Goal: Information Seeking & Learning: Learn about a topic

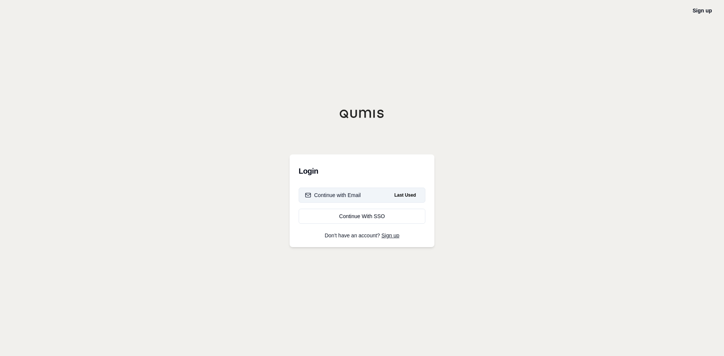
click at [365, 197] on button "Continue with Email Last Used" at bounding box center [362, 195] width 127 height 15
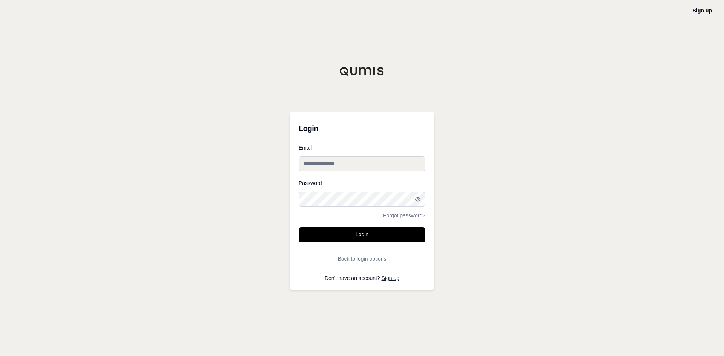
type input "**********"
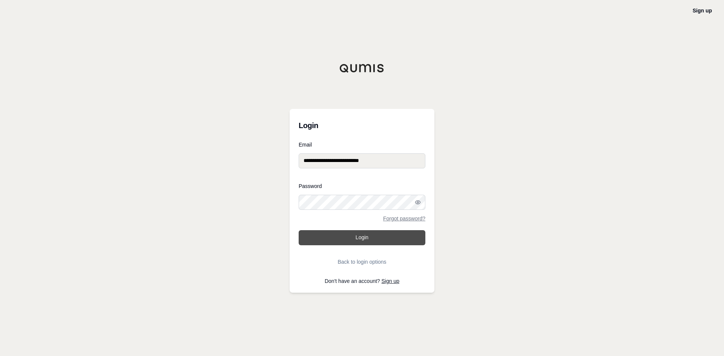
click at [363, 241] on form "**********" at bounding box center [362, 205] width 127 height 127
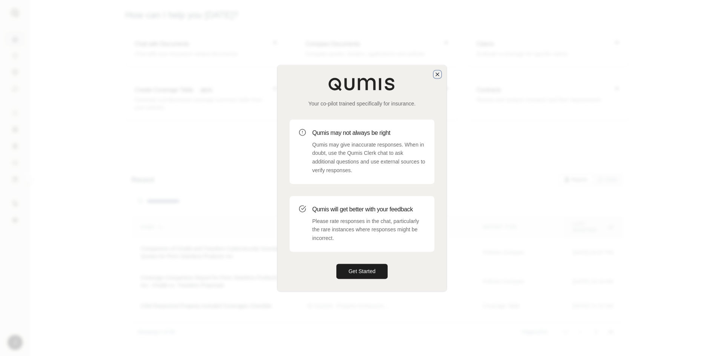
click at [440, 75] on icon "button" at bounding box center [437, 74] width 6 height 6
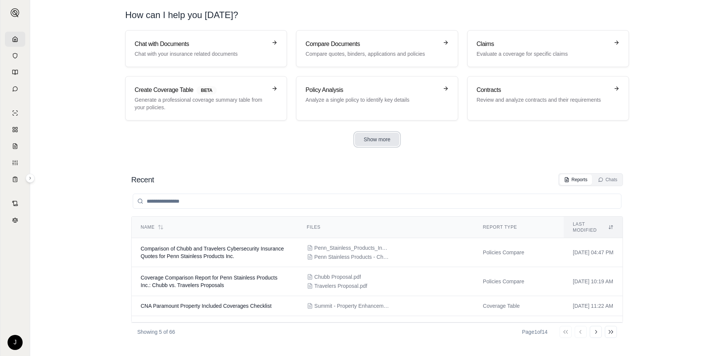
click at [394, 136] on button "Show more" at bounding box center [377, 140] width 45 height 14
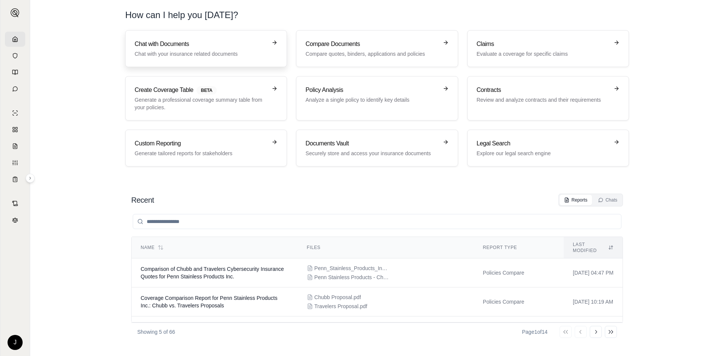
click at [195, 60] on link "Chat with Documents Chat with your insurance related documents" at bounding box center [206, 48] width 162 height 37
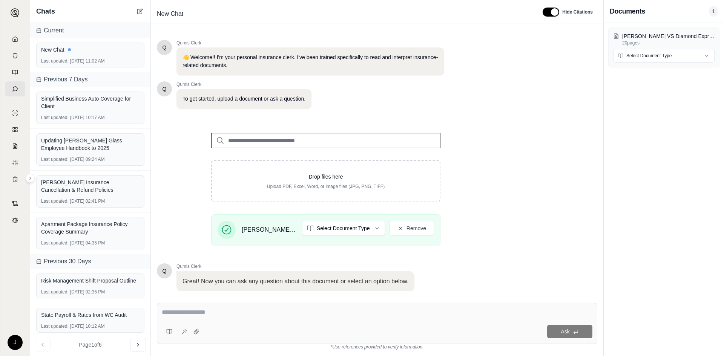
scroll to position [51, 0]
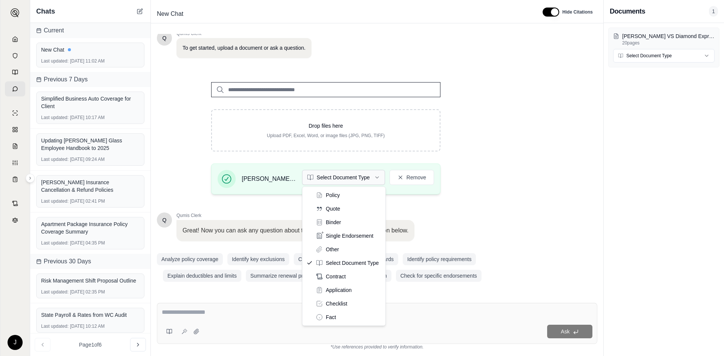
click at [318, 181] on html "J Chats Current New Chat Last updated: [DATE] 11:02 AM Previous 7 Days Simplifi…" at bounding box center [362, 178] width 724 height 356
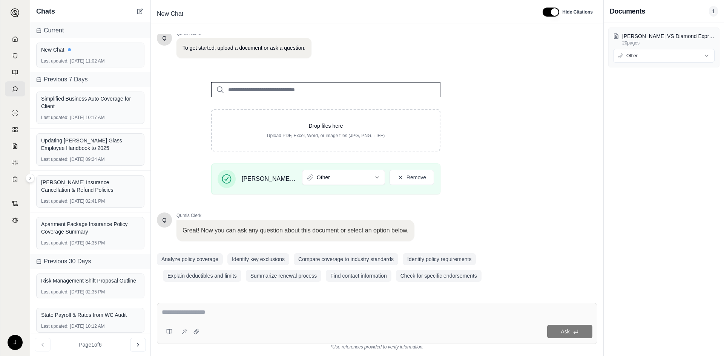
click at [218, 312] on textarea at bounding box center [377, 312] width 431 height 9
type textarea "**********"
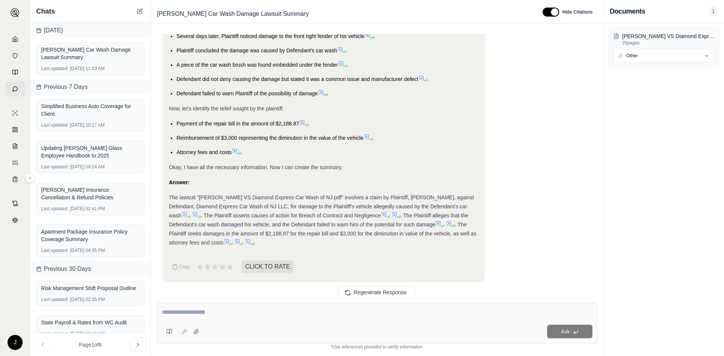
scroll to position [303, 0]
click at [204, 315] on textarea at bounding box center [377, 312] width 431 height 9
type textarea "*"
type textarea "**********"
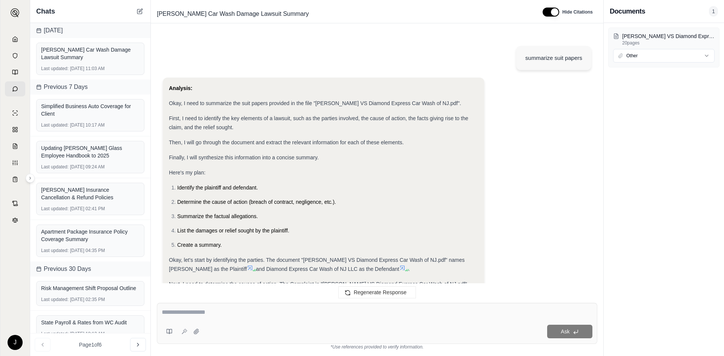
scroll to position [264, 0]
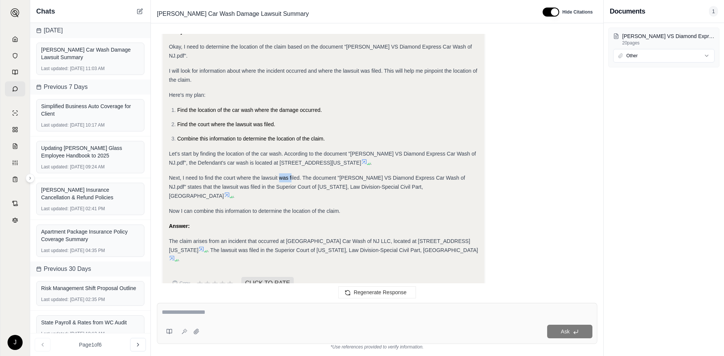
drag, startPoint x: 279, startPoint y: 160, endPoint x: 292, endPoint y: 161, distance: 13.3
click at [292, 161] on div "Analysis: Okay, I need to determine the location of the claim based on the docu…" at bounding box center [323, 145] width 309 height 237
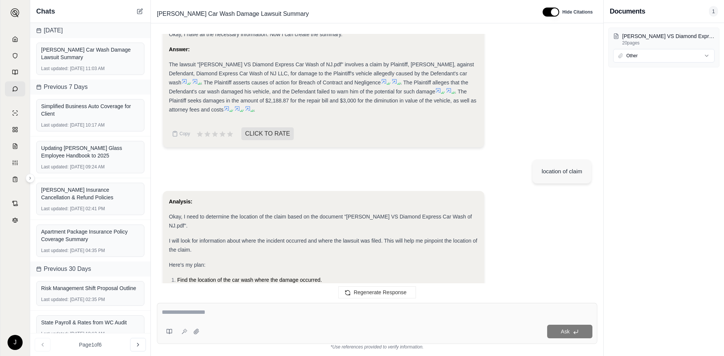
scroll to position [322, 0]
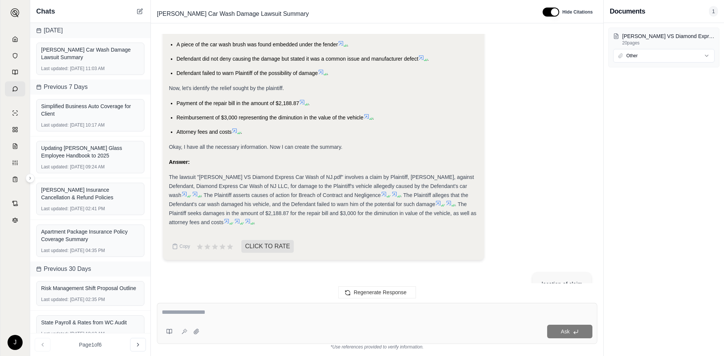
click at [196, 307] on div "Ask" at bounding box center [377, 323] width 440 height 41
type textarea "**********"
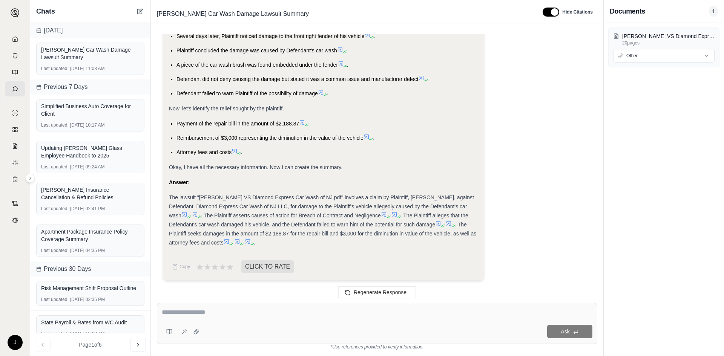
scroll to position [955, 0]
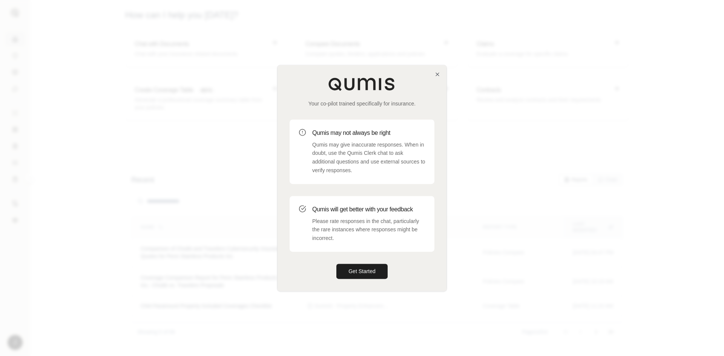
click at [434, 79] on div "Your co-pilot trained specifically for insurance. Qumis may not always be right…" at bounding box center [362, 178] width 169 height 226
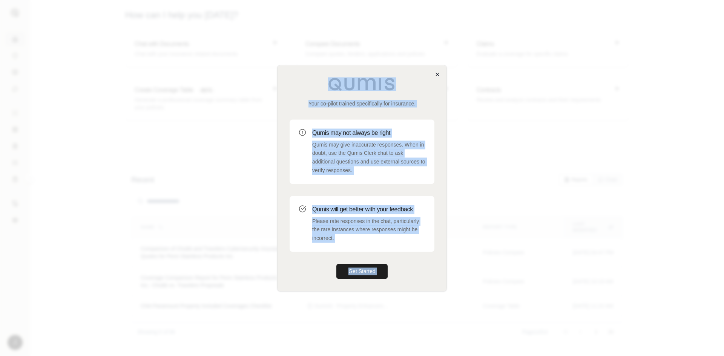
click at [435, 77] on div "Your co-pilot trained specifically for insurance. Qumis may not always be right…" at bounding box center [362, 178] width 170 height 227
click at [435, 77] on icon "button" at bounding box center [437, 74] width 6 height 6
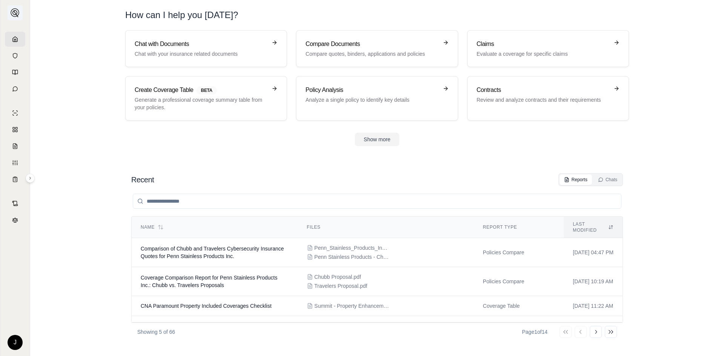
click at [16, 20] on button at bounding box center [15, 12] width 15 height 15
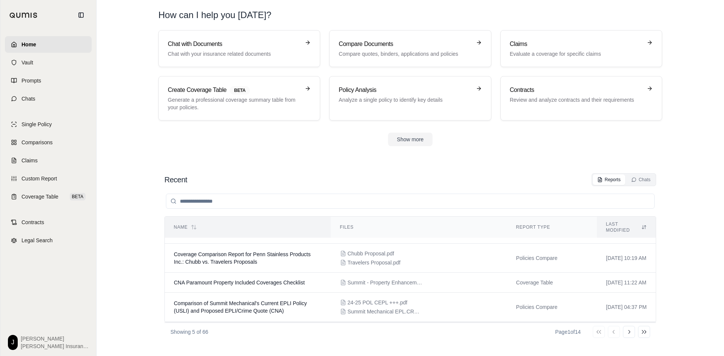
scroll to position [46, 0]
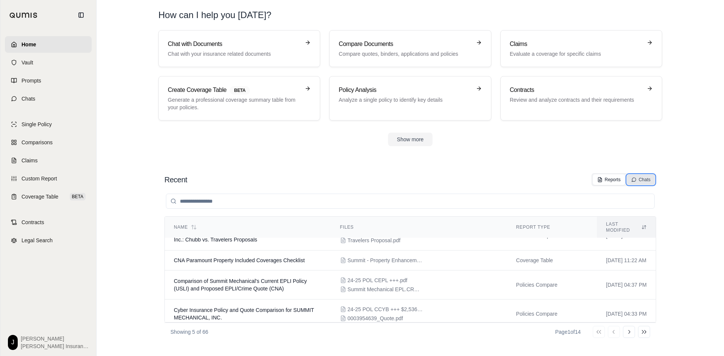
click at [635, 179] on icon at bounding box center [634, 180] width 4 height 4
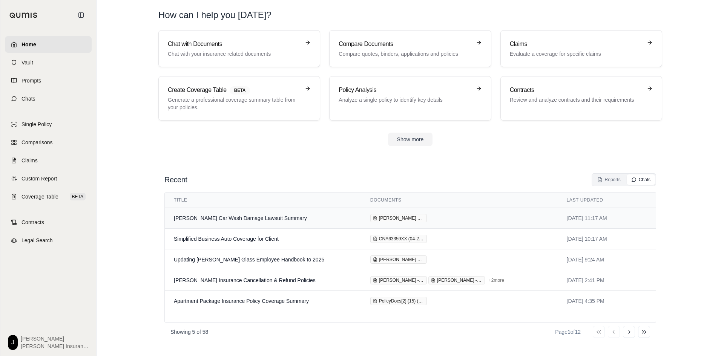
click at [216, 221] on td "[PERSON_NAME] Car Wash Damage Lawsuit Summary" at bounding box center [263, 218] width 196 height 21
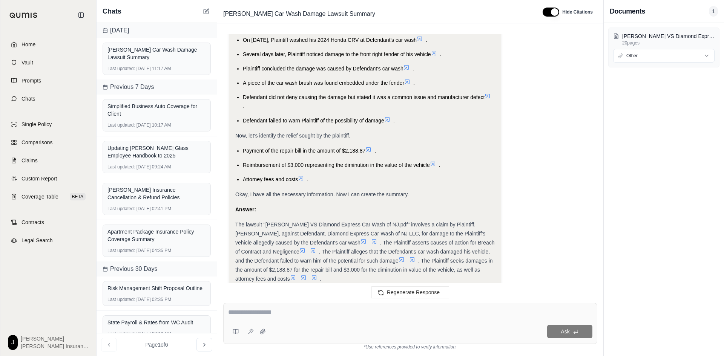
scroll to position [415, 0]
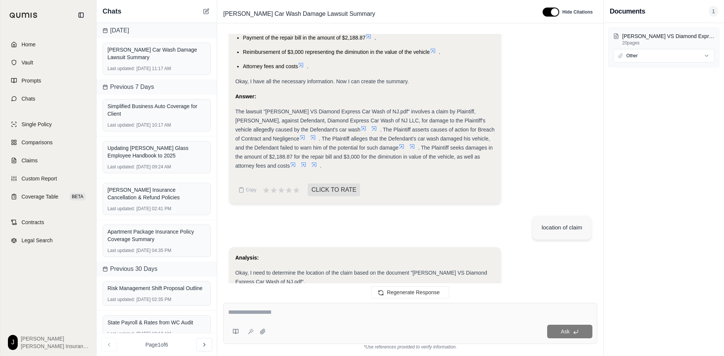
click at [69, 294] on div "Home Vault Prompts Chats Single Policy Comparisons Claims Custom Report Coverag…" at bounding box center [48, 193] width 96 height 326
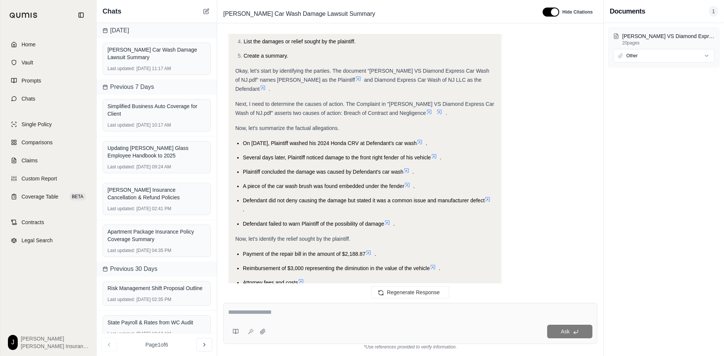
scroll to position [1028, 0]
